Goal: Check status

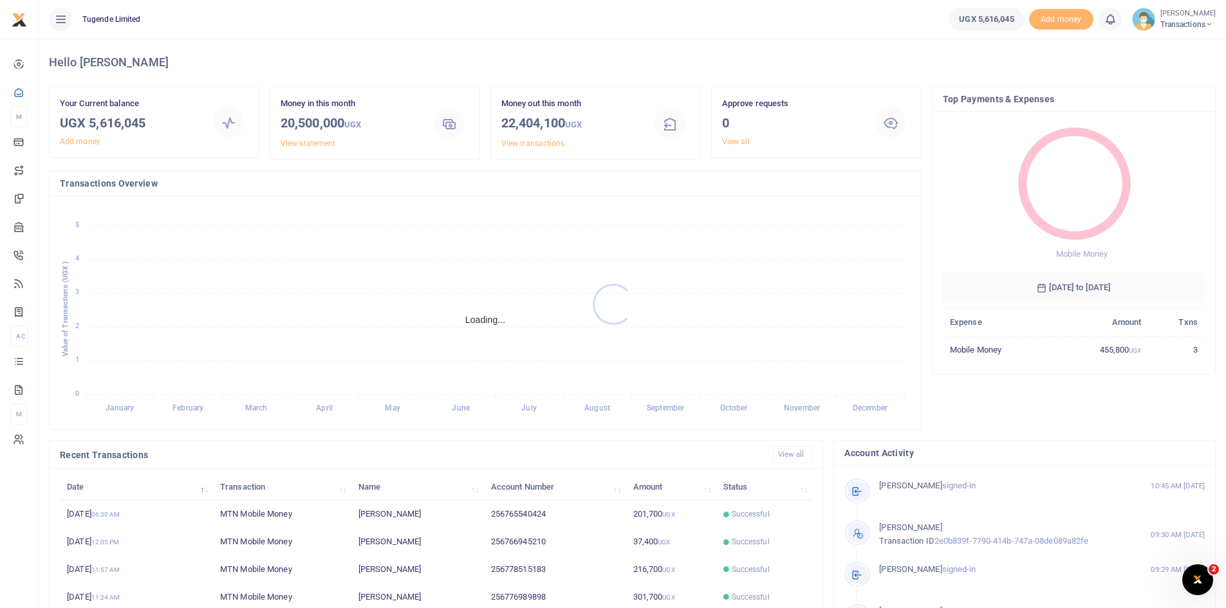
scroll to position [10, 10]
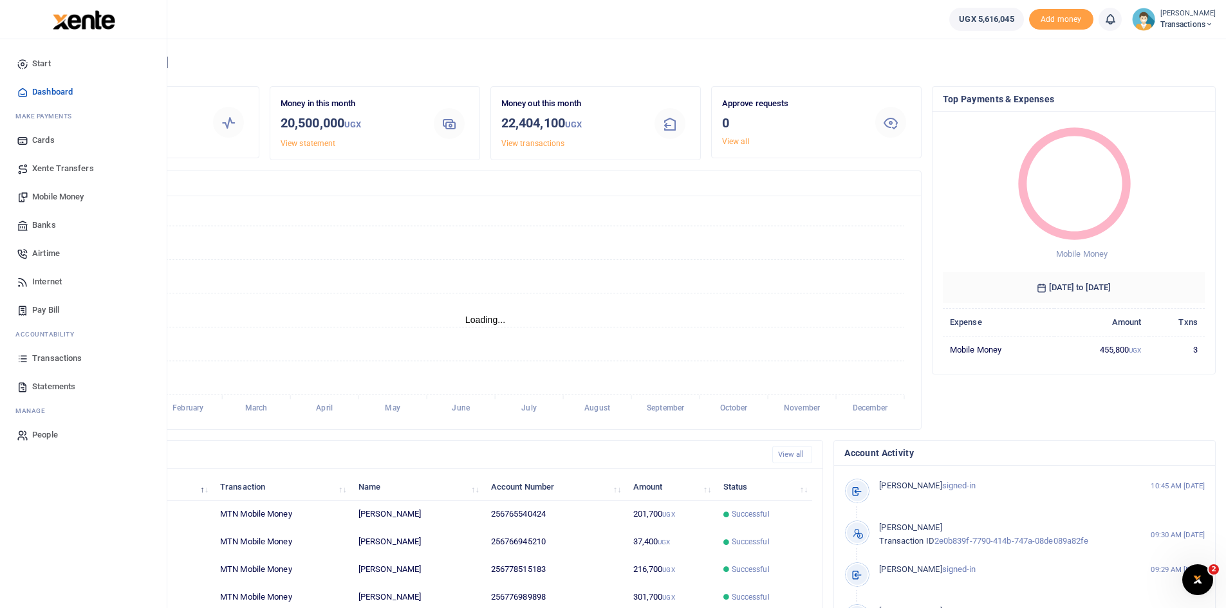
click at [57, 386] on span "Statements" at bounding box center [53, 386] width 43 height 13
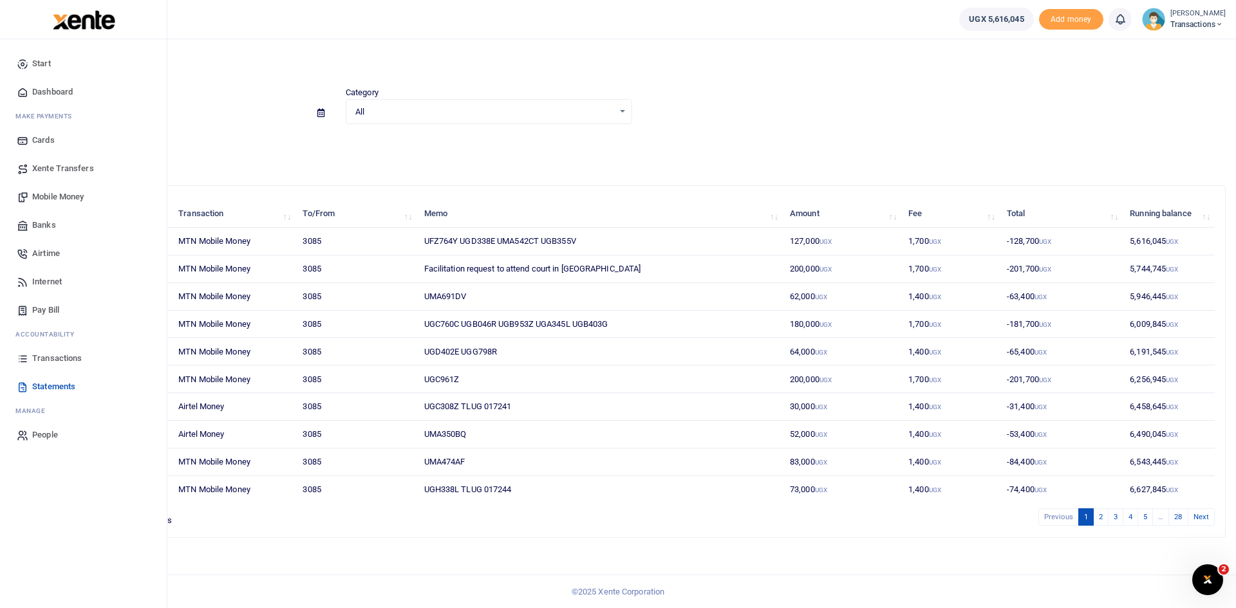
click at [64, 355] on span "Transactions" at bounding box center [57, 358] width 50 height 13
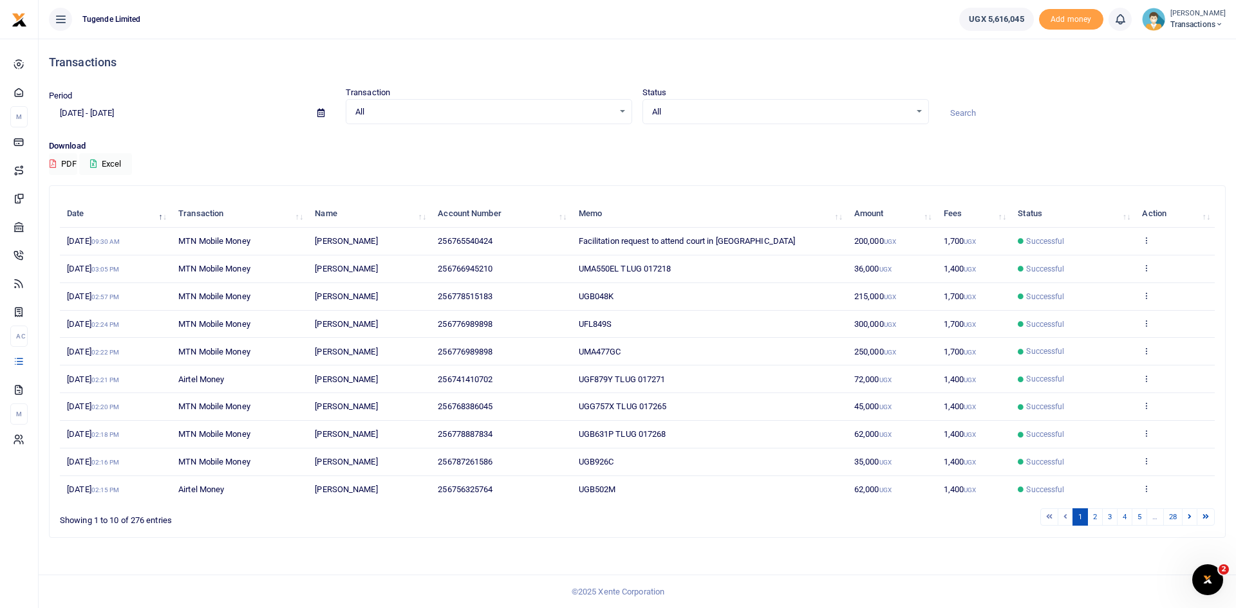
click at [984, 109] on input at bounding box center [1082, 113] width 286 height 22
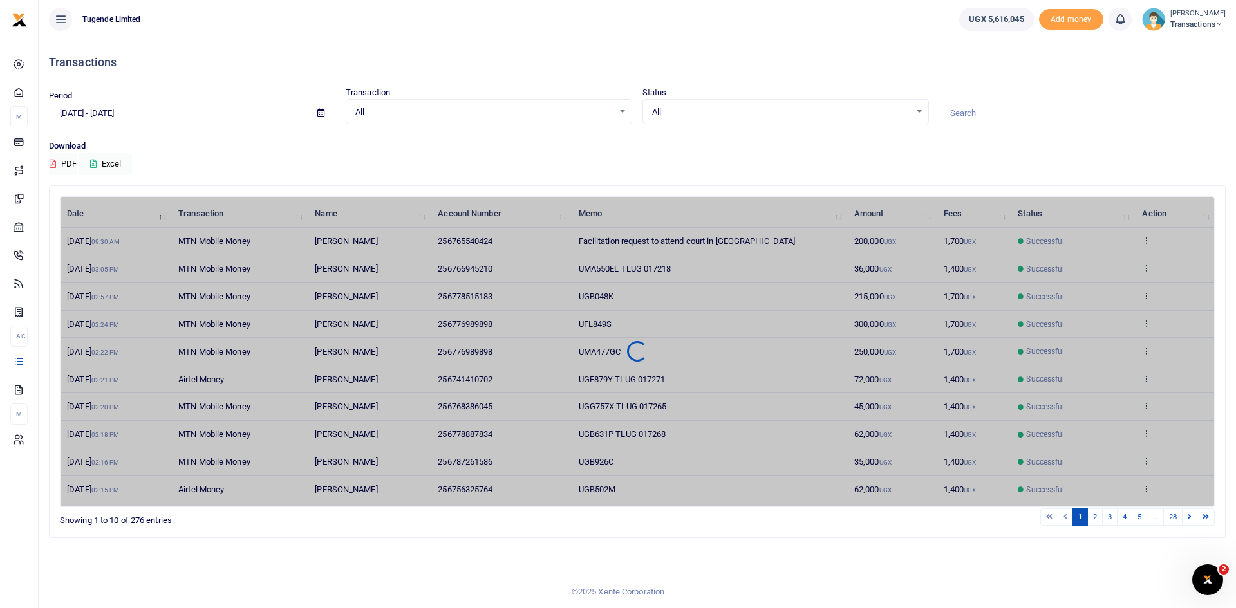
paste input "UMA007AK"
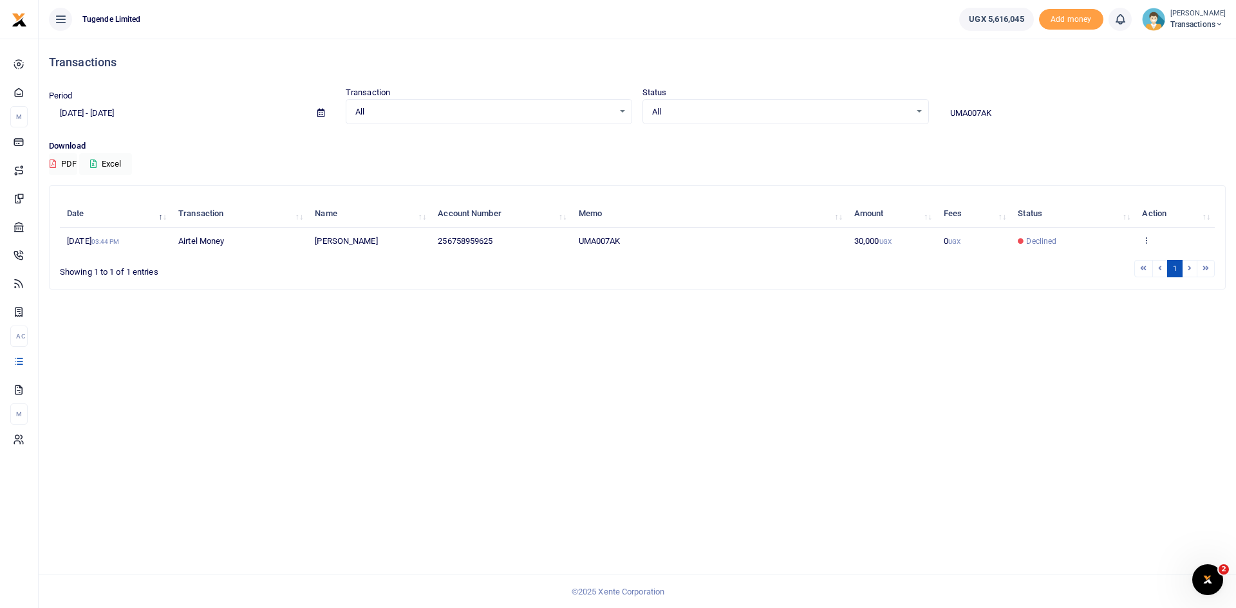
type input "UMA007AK"
